Goal: Book appointment/travel/reservation

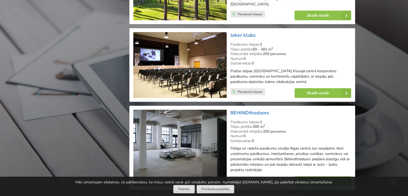
scroll to position [1235, 0]
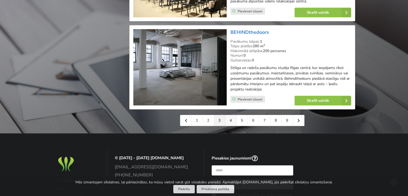
click at [226, 115] on link "4" at bounding box center [231, 120] width 11 height 11
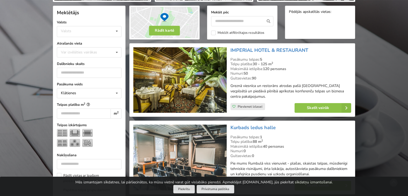
scroll to position [107, 0]
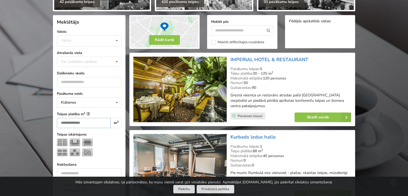
click at [88, 119] on input "number" at bounding box center [84, 123] width 54 height 10
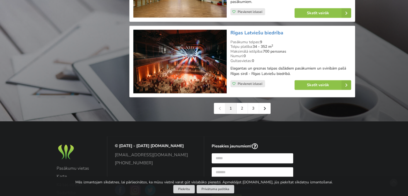
scroll to position [1248, 0]
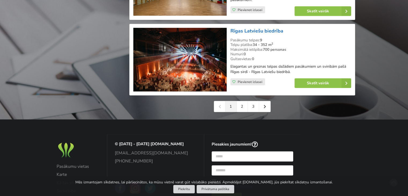
type input "***"
click at [242, 104] on link "2" at bounding box center [242, 106] width 11 height 11
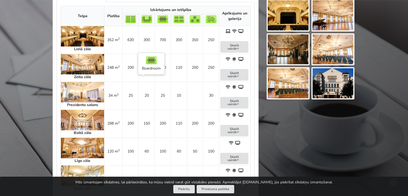
scroll to position [295, 0]
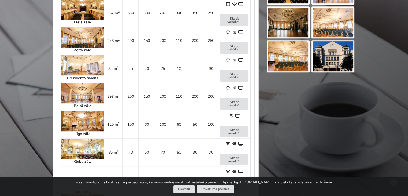
click at [76, 92] on img at bounding box center [82, 93] width 43 height 20
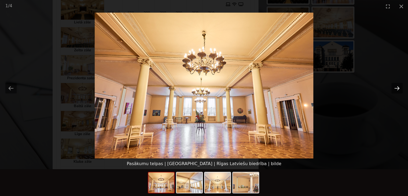
click at [398, 85] on button "Next slide" at bounding box center [397, 88] width 11 height 10
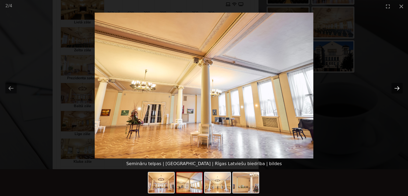
click at [397, 86] on button "Next slide" at bounding box center [397, 88] width 11 height 10
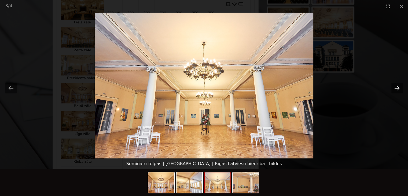
click at [397, 86] on button "Next slide" at bounding box center [397, 88] width 11 height 10
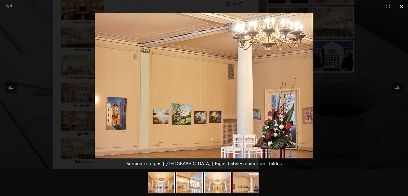
click at [403, 6] on button "Close gallery" at bounding box center [401, 6] width 13 height 13
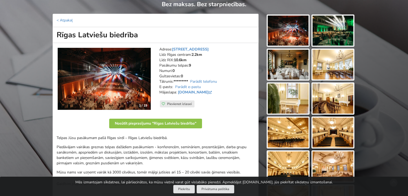
scroll to position [134, 0]
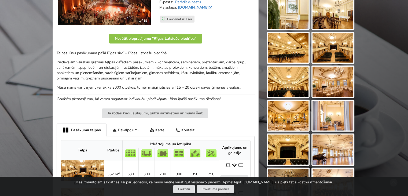
click at [103, 97] on em "Gaidīsim pieprasījumu, lai varam sagatavot individuālu piedāvājumu Jūsu īpašā p…" at bounding box center [139, 98] width 165 height 5
click at [103, 96] on em "Gaidīsim pieprasījumu, lai varam sagatavot individuālu piedāvājumu Jūsu īpašā p…" at bounding box center [139, 98] width 165 height 5
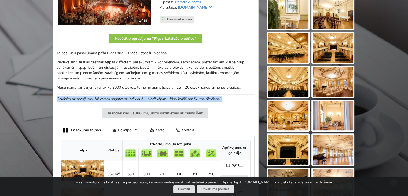
click at [103, 96] on em "Gaidīsim pieprasījumu, lai varam sagatavot individuālu piedāvājumu Jūsu īpašā p…" at bounding box center [139, 98] width 165 height 5
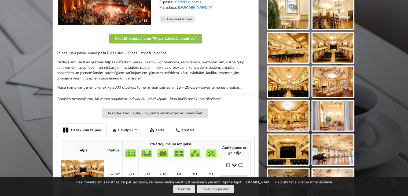
click at [103, 96] on em "Gaidīsim pieprasījumu, lai varam sagatavot individuālu piedāvājumu Jūsu īpašā p…" at bounding box center [139, 98] width 165 height 5
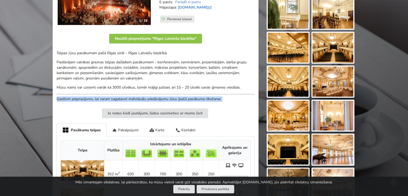
click at [103, 96] on em "Gaidīsim pieprasījumu, lai varam sagatavot individuālu piedāvājumu Jūsu īpašā p…" at bounding box center [139, 98] width 165 height 5
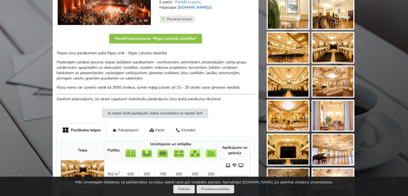
click at [106, 79] on p "Piedāvājam vairākas greznas telpas dažādiem pasākumiem - konferencēm, seminārie…" at bounding box center [156, 70] width 198 height 21
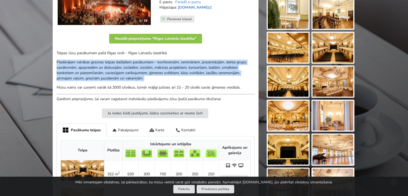
click at [106, 79] on p "Piedāvājam vairākas greznas telpas dažādiem pasākumiem - konferencēm, seminārie…" at bounding box center [156, 70] width 198 height 21
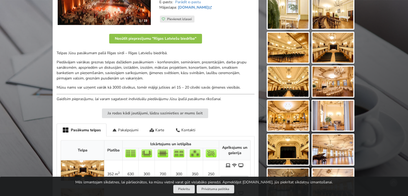
click at [105, 85] on p "Mūsu nams var uzņemt vairāk kā 3000 cilvēkus, tomēr mājīgi jutīsies arī 15 – 20…" at bounding box center [156, 87] width 198 height 5
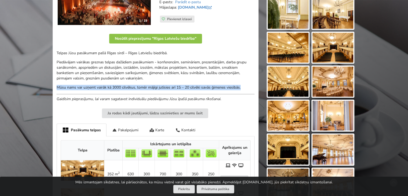
click at [105, 85] on p "Mūsu nams var uzņemt vairāk kā 3000 cilvēkus, tomēr mājīgi jutīsies arī 15 – 20…" at bounding box center [156, 87] width 198 height 5
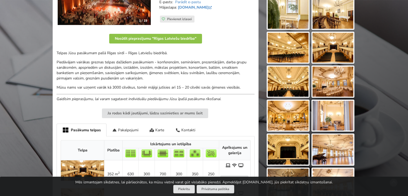
click at [112, 80] on p "Piedāvājam vairākas greznas telpas dažādiem pasākumiem - konferencēm, seminārie…" at bounding box center [156, 70] width 198 height 21
click at [114, 76] on p "Piedāvājam vairākas greznas telpas dažādiem pasākumiem - konferencēm, seminārie…" at bounding box center [156, 70] width 198 height 21
click at [114, 75] on p "Piedāvājam vairākas greznas telpas dažādiem pasākumiem - konferencēm, seminārie…" at bounding box center [156, 70] width 198 height 21
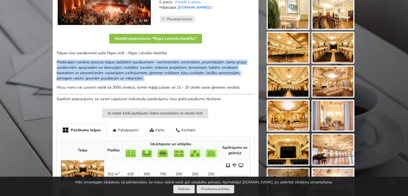
click at [114, 75] on p "Piedāvājam vairākas greznas telpas dažādiem pasākumiem - konferencēm, seminārie…" at bounding box center [156, 70] width 198 height 21
click at [132, 75] on p "Piedāvājam vairākas greznas telpas dažādiem pasākumiem - konferencēm, seminārie…" at bounding box center [156, 70] width 198 height 21
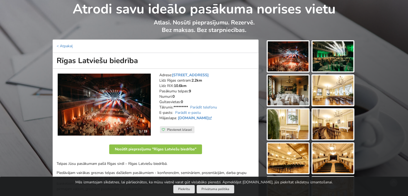
scroll to position [0, 0]
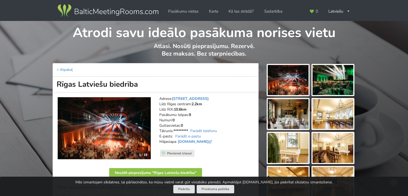
click at [118, 83] on h1 "Rīgas Latviešu biedrība" at bounding box center [156, 85] width 206 height 16
copy div "Rīgas Latviešu biedrība"
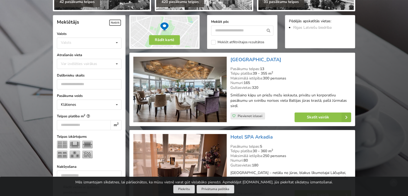
scroll to position [134, 0]
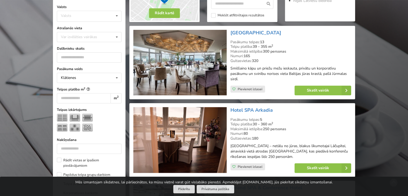
click at [269, 73] on p "Smilšaino kāpu un priežu mežu ieskauta, privātu un korporatīvu pasākumu un svin…" at bounding box center [291, 74] width 121 height 16
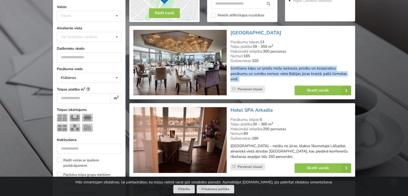
click at [269, 73] on p "Smilšaino kāpu un priežu mežu ieskauta, privātu un korporatīvu pasākumu un svin…" at bounding box center [291, 74] width 121 height 16
click at [270, 77] on p "Smilšaino kāpu un priežu mežu ieskauta, privātu un korporatīvu pasākumu un svin…" at bounding box center [291, 74] width 121 height 16
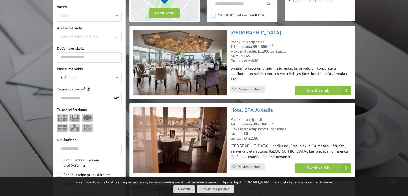
click at [271, 77] on p "Smilšaino kāpu un priežu mežu ieskauta, privātu un korporatīvu pasākumu un svin…" at bounding box center [291, 74] width 121 height 16
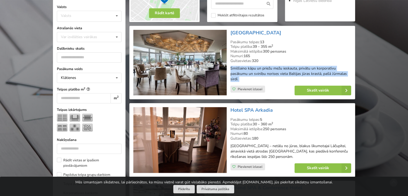
click at [271, 77] on p "Smilšaino kāpu un priežu mežu ieskauta, privātu un korporatīvu pasākumu un svin…" at bounding box center [291, 74] width 121 height 16
click at [271, 76] on p "Smilšaino kāpu un priežu mežu ieskauta, privātu un korporatīvu pasākumu un svin…" at bounding box center [291, 74] width 121 height 16
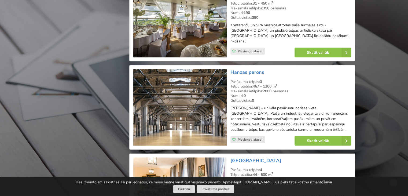
scroll to position [1047, 0]
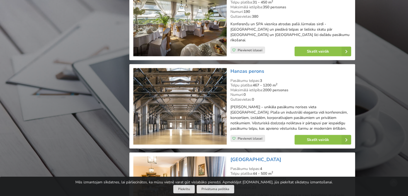
click at [273, 88] on strong "2000 personas" at bounding box center [276, 90] width 26 height 5
drag, startPoint x: 251, startPoint y: 77, endPoint x: 230, endPoint y: 66, distance: 23.3
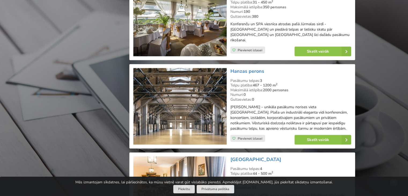
click at [231, 78] on div "Pasākumu telpas: 3 Telpu platība: 467 - 1200 m 2 Maksimālā ietilpība: 2000 pers…" at bounding box center [291, 90] width 121 height 24
click at [231, 78] on div "Pasākumu telpas: 3" at bounding box center [291, 80] width 121 height 5
drag, startPoint x: 232, startPoint y: 68, endPoint x: 295, endPoint y: 77, distance: 63.9
click at [294, 78] on div "Pasākumu telpas: 3 Telpu platība: 467 - 1200 m 2 Maksimālā ietilpība: 2000 pers…" at bounding box center [291, 90] width 121 height 24
click at [295, 88] on div "Maksimālā ietilpība: 2000 personas" at bounding box center [291, 90] width 121 height 5
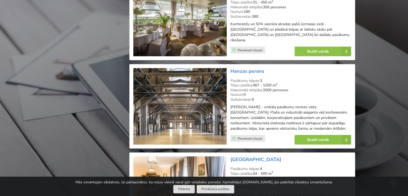
drag, startPoint x: 254, startPoint y: 75, endPoint x: 229, endPoint y: 70, distance: 25.2
click at [229, 70] on div "Hanzas perons Pasākumu telpas: 3 Telpu platība: 467 - 1200 m 2 Maksimālā ietilp…" at bounding box center [291, 106] width 125 height 80
click at [231, 78] on div "Pasākumu telpas: 3" at bounding box center [291, 80] width 121 height 5
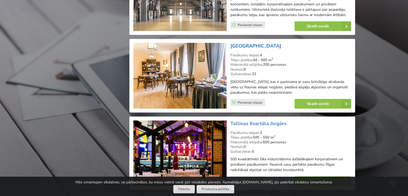
scroll to position [1208, 0]
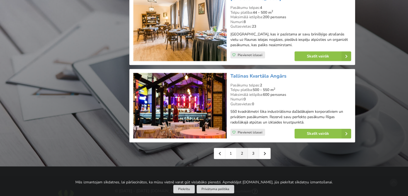
click at [254, 148] on link "3" at bounding box center [253, 153] width 11 height 11
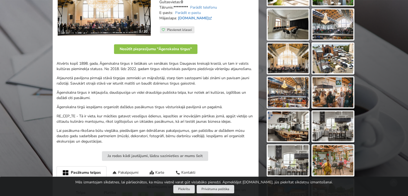
scroll to position [134, 0]
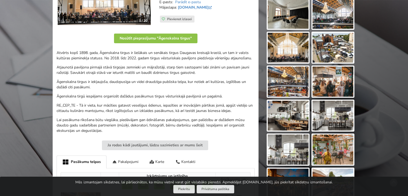
click at [200, 59] on p "Atvērts kopš 1898. gada, Āgenskalna tirgus ir lielākais un senākais tirgus Daug…" at bounding box center [156, 55] width 198 height 11
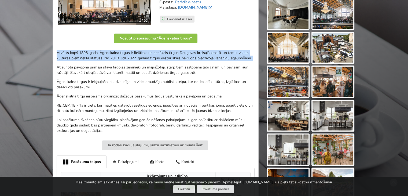
click at [200, 59] on p "Atvērts kopš 1898. gada, Āgenskalna tirgus ir lielākais un senākais tirgus Daug…" at bounding box center [156, 55] width 198 height 11
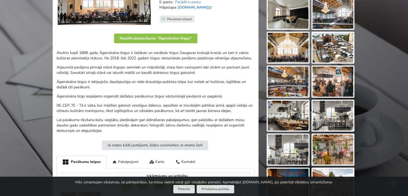
click at [184, 67] on p "Atjaunotā paviljona pirmajā stāvā tirgojas zemnieki un mājražotāji, starp tiem …" at bounding box center [156, 70] width 198 height 11
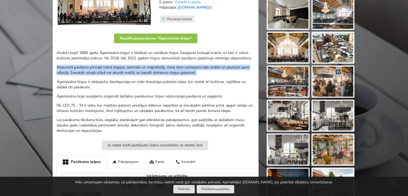
click at [184, 67] on p "Atjaunotā paviljona pirmajā stāvā tirgojas zemnieki un mājražotāji, starp tiem …" at bounding box center [156, 70] width 198 height 11
click at [188, 82] on p "Āgenskalna tirgus ir iekļaujoša, daudzpusīga un videi draudzīga publiska telpa,…" at bounding box center [156, 84] width 198 height 11
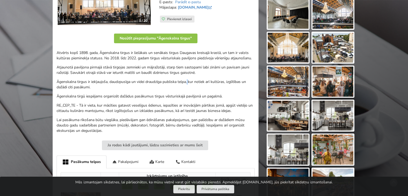
click at [188, 82] on p "Āgenskalna tirgus ir iekļaujoša, daudzpusīga un videi draudzīga publiska telpa,…" at bounding box center [156, 84] width 198 height 11
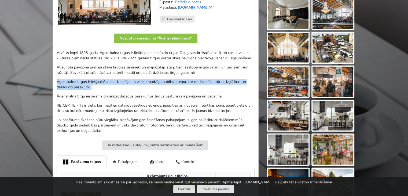
click at [188, 82] on p "Āgenskalna tirgus ir iekļaujoša, daudzpusīga un videi draudzīga publiska telpa,…" at bounding box center [156, 84] width 198 height 11
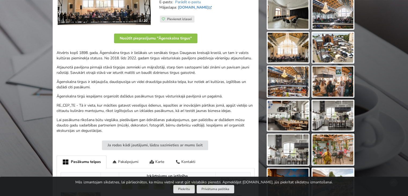
click at [188, 95] on p "Āgenskalna tirgū iespējams organizēt dažādus pasākumus tirgus vēsturiskajā pavi…" at bounding box center [156, 96] width 198 height 5
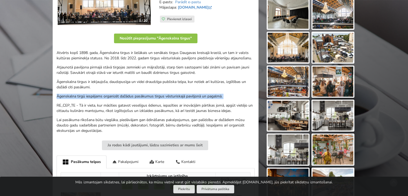
click at [188, 95] on p "Āgenskalna tirgū iespējams organizēt dažādus pasākumus tirgus vēsturiskajā pavi…" at bounding box center [156, 96] width 198 height 5
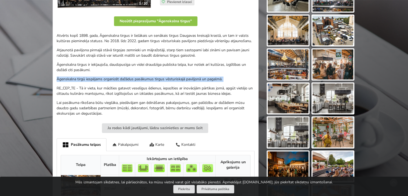
scroll to position [161, 0]
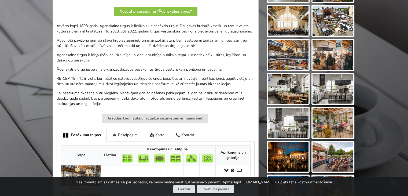
click at [113, 81] on p "RE_CEP_TE - Tā ir vieta, kur mācīties gatavot veselīgus ēdienus, iepazīties ar …" at bounding box center [156, 81] width 198 height 11
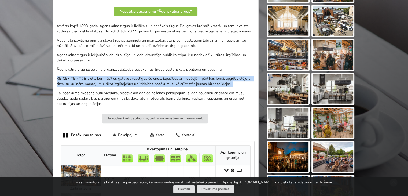
click at [113, 81] on p "RE_CEP_TE - Tā ir vieta, kur mācīties gatavot veselīgus ēdienus, iepazīties ar …" at bounding box center [156, 81] width 198 height 11
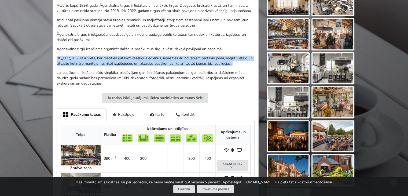
scroll to position [268, 0]
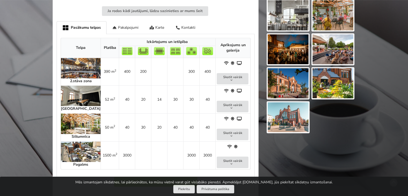
click at [66, 67] on img at bounding box center [81, 68] width 40 height 20
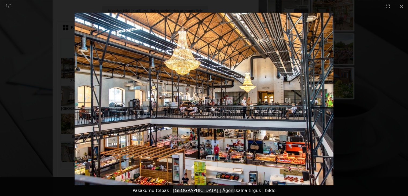
click at [310, 99] on img at bounding box center [204, 99] width 259 height 173
click at [313, 96] on img at bounding box center [204, 99] width 259 height 173
click at [316, 95] on img at bounding box center [204, 99] width 259 height 173
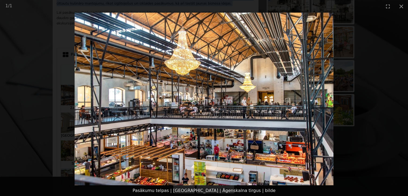
click at [322, 50] on picture at bounding box center [204, 99] width 408 height 173
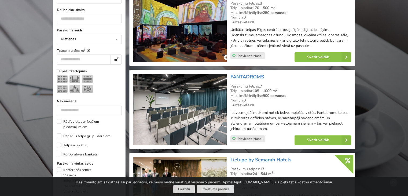
scroll to position [156, 0]
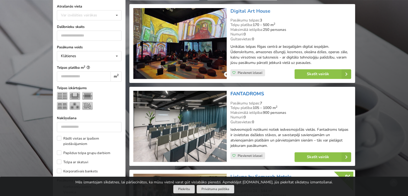
click at [250, 90] on link "FANTADROMS" at bounding box center [248, 93] width 34 height 6
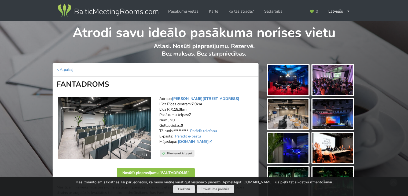
scroll to position [107, 0]
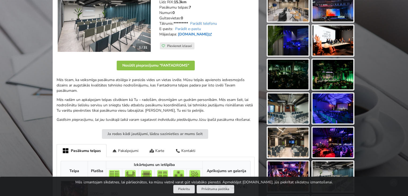
click at [192, 33] on link "[DOMAIN_NAME]" at bounding box center [195, 34] width 35 height 5
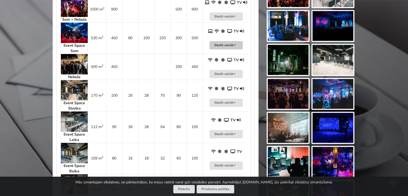
scroll to position [295, 0]
